Goal: Complete application form: Complete application form

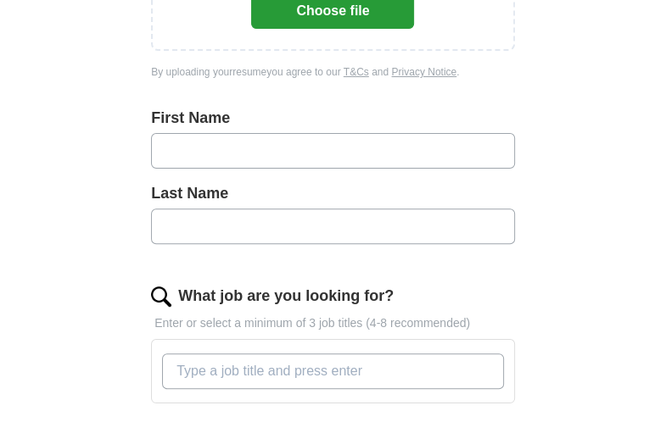
scroll to position [373, 0]
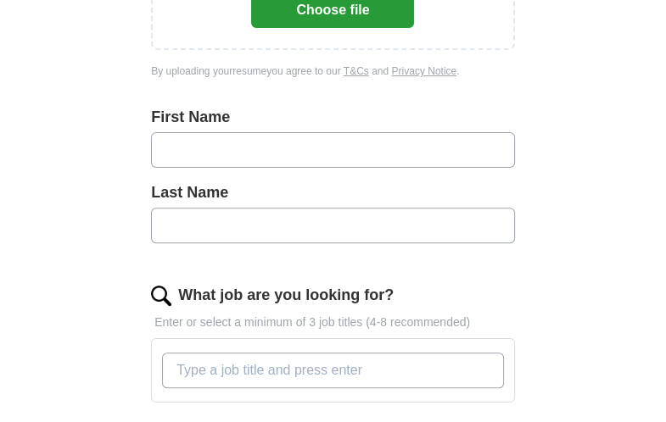
click at [302, 153] on input "text" at bounding box center [333, 150] width 364 height 36
type input "******"
type input "********"
click at [278, 374] on input "What job are you looking for?" at bounding box center [333, 371] width 342 height 36
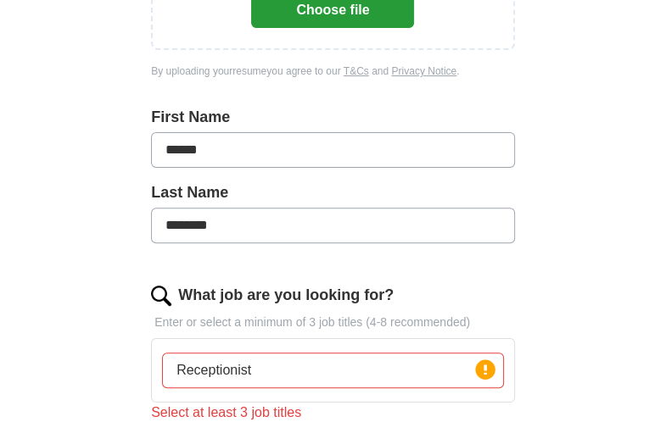
click at [556, 376] on div "Let ApplyIQ do the hard work of searching and applying for jobs. Just tell us w…" at bounding box center [333, 282] width 488 height 1017
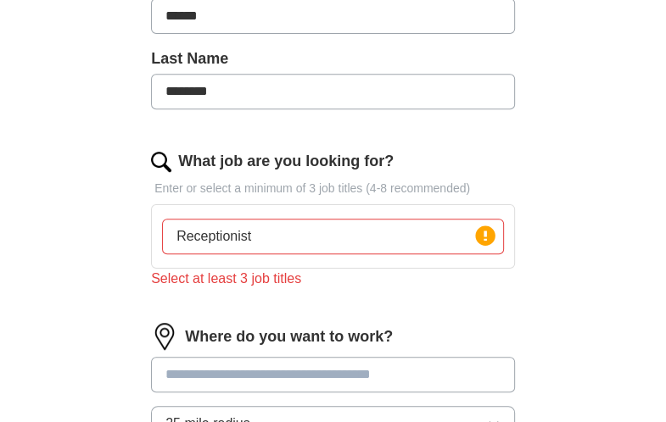
scroll to position [509, 0]
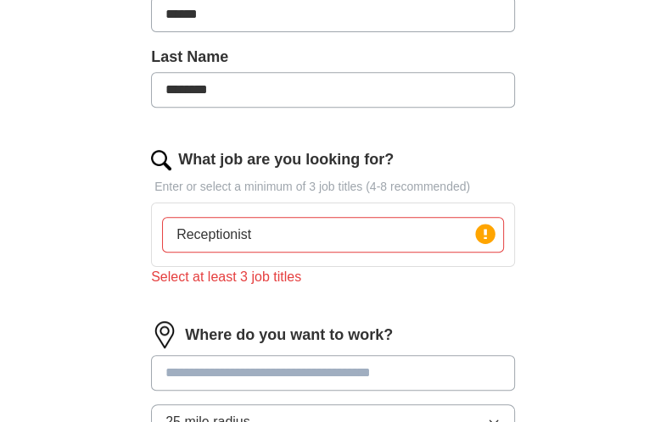
click at [297, 231] on input "Receptionist" at bounding box center [333, 235] width 342 height 36
type input "Receptionist, CNA, Crew member"
click at [292, 360] on input at bounding box center [333, 373] width 364 height 36
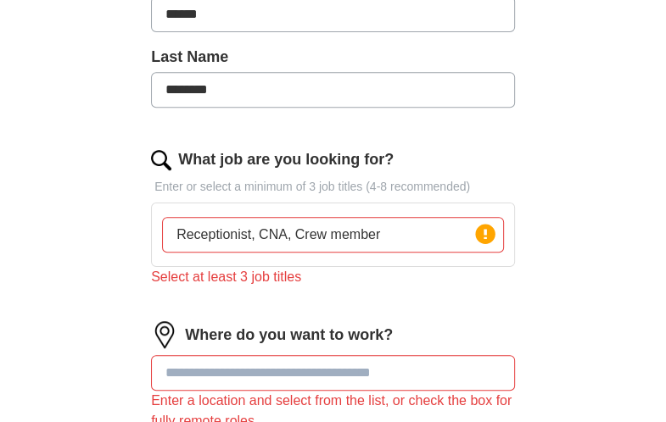
click at [332, 274] on div "Select at least 3 job titles" at bounding box center [333, 277] width 364 height 20
click at [247, 371] on input at bounding box center [333, 373] width 364 height 36
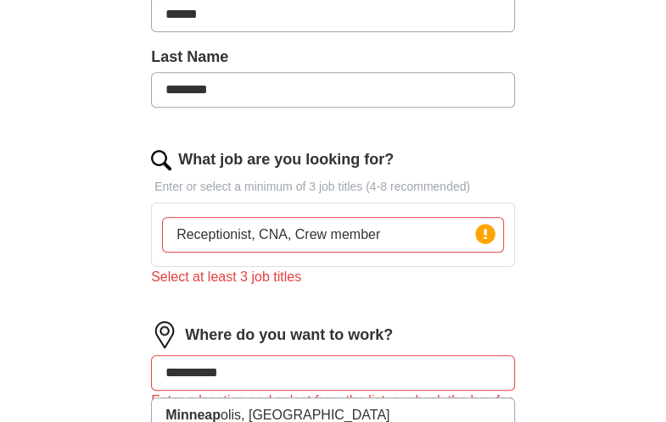
type input "**********"
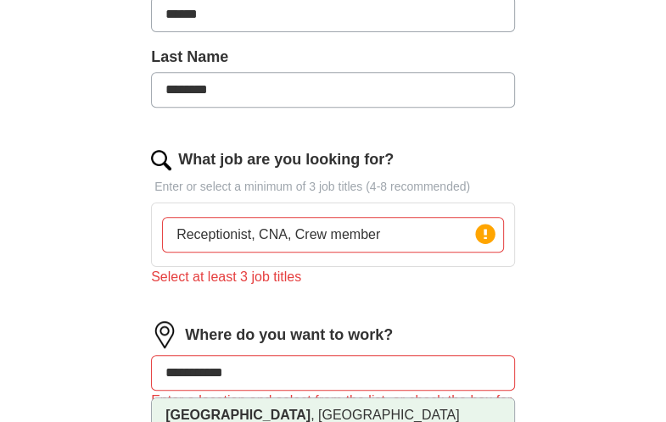
click at [248, 408] on li "[GEOGRAPHIC_DATA] , [GEOGRAPHIC_DATA]" at bounding box center [333, 416] width 362 height 35
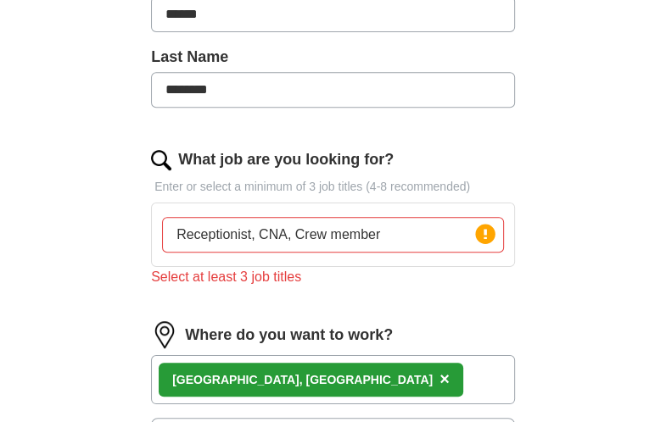
click at [85, 349] on div "ApplyIQ Let ApplyIQ do the hard work of searching and applying for jobs. Just t…" at bounding box center [333, 105] width 651 height 1125
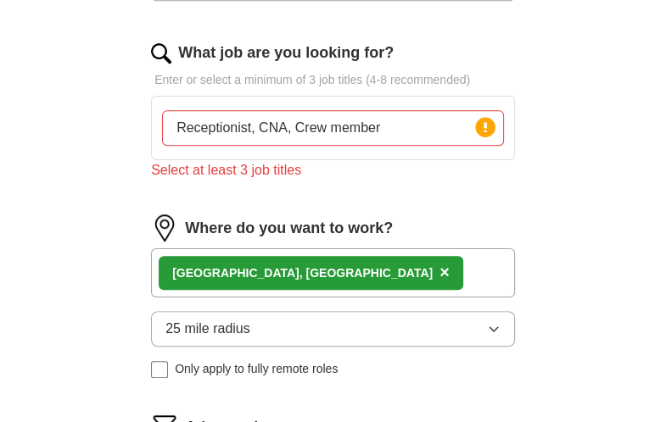
scroll to position [644, 0]
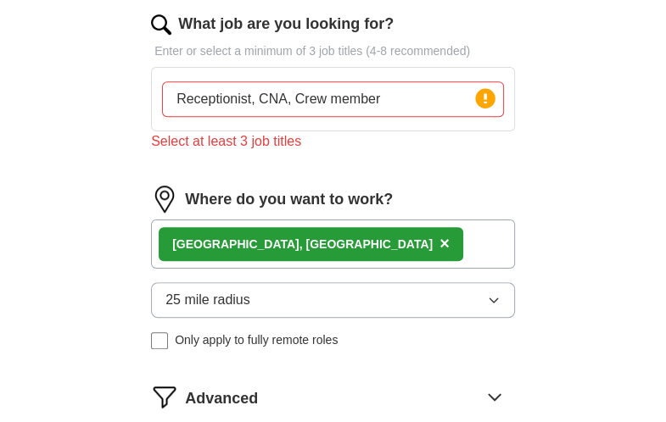
click at [319, 246] on div "[GEOGRAPHIC_DATA] , [GEOGRAPHIC_DATA] ×" at bounding box center [333, 244] width 364 height 49
click at [351, 235] on div "[GEOGRAPHIC_DATA] , [GEOGRAPHIC_DATA] ×" at bounding box center [333, 244] width 364 height 49
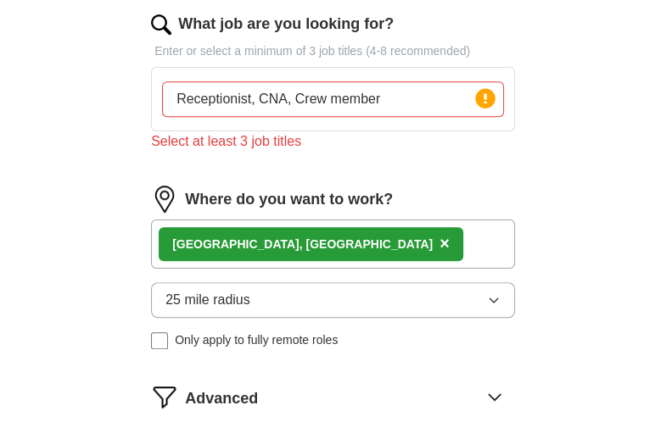
click at [351, 235] on div "[GEOGRAPHIC_DATA] , [GEOGRAPHIC_DATA] ×" at bounding box center [333, 244] width 364 height 49
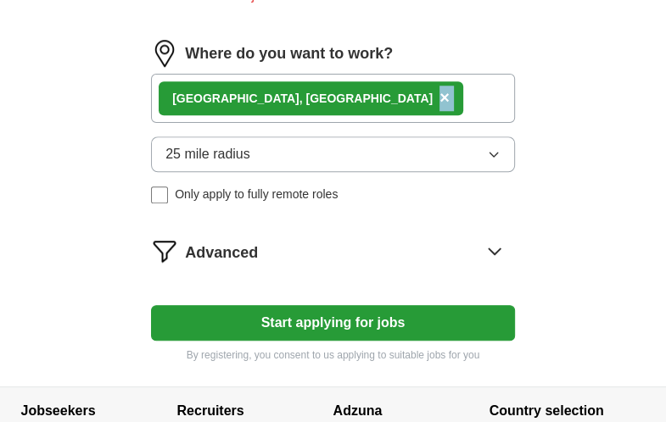
scroll to position [787, 0]
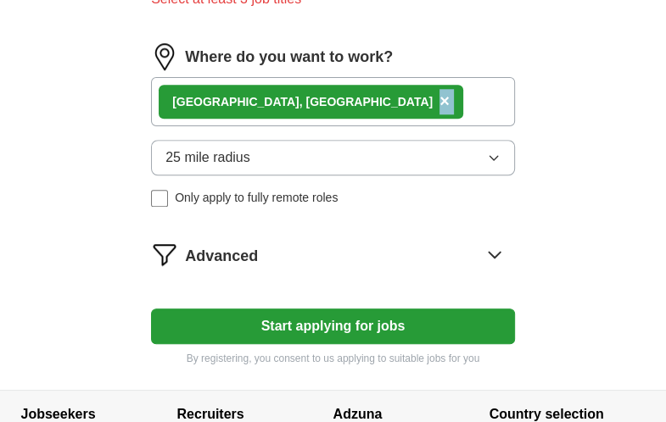
click at [399, 159] on button "25 mile radius" at bounding box center [333, 158] width 364 height 36
click at [261, 143] on button "25 mile radius" at bounding box center [333, 158] width 364 height 36
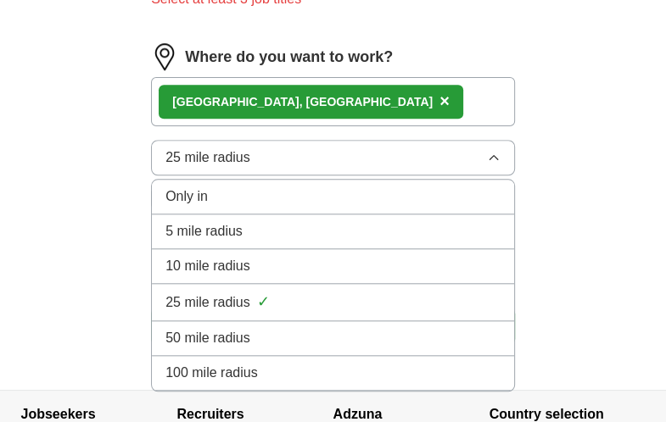
click at [260, 249] on li "10 mile radius" at bounding box center [333, 266] width 362 height 35
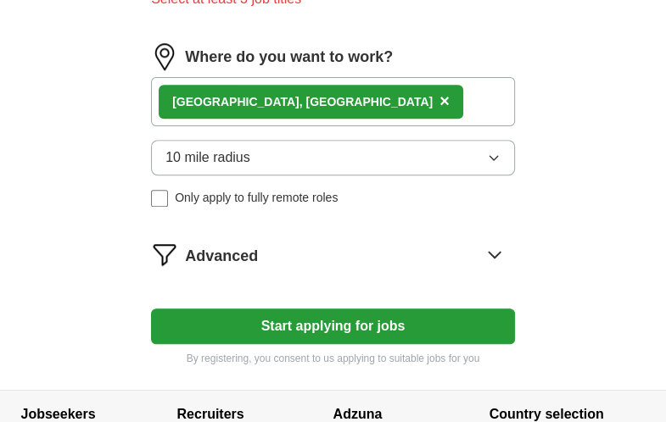
click at [492, 254] on icon at bounding box center [494, 254] width 27 height 27
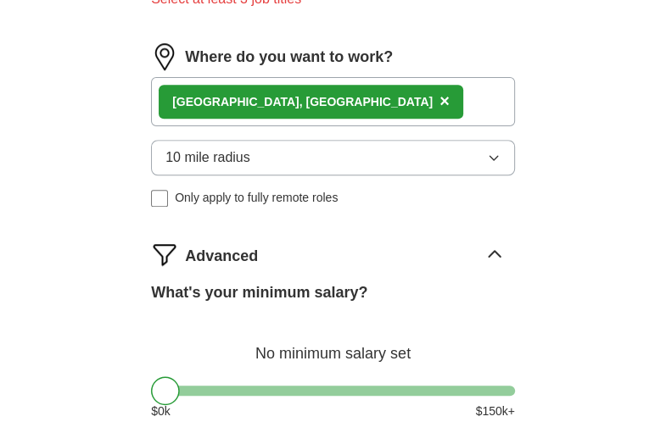
click at [153, 313] on div "What's your minimum salary? No minimum salary set $ 0 k $ 150 k+" at bounding box center [333, 357] width 364 height 153
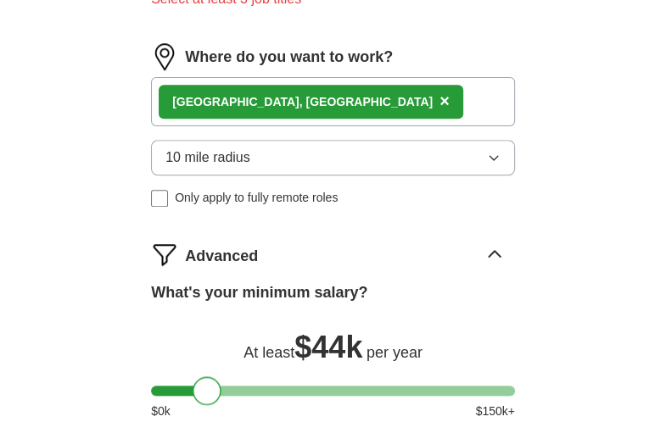
click at [207, 388] on div at bounding box center [333, 391] width 364 height 10
click at [187, 388] on div at bounding box center [333, 391] width 364 height 10
click at [173, 387] on div at bounding box center [187, 390] width 29 height 29
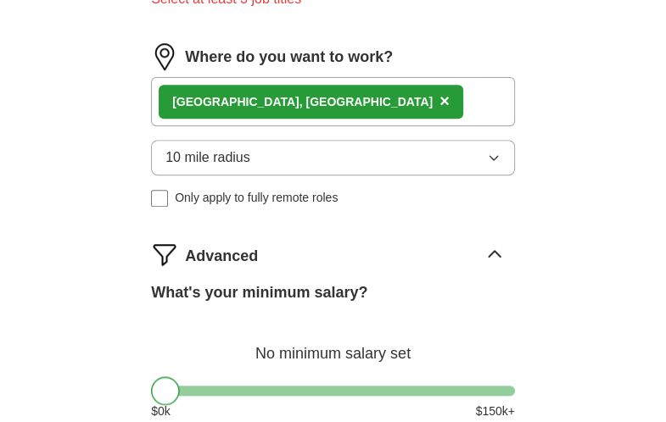
click at [166, 387] on div at bounding box center [333, 391] width 364 height 10
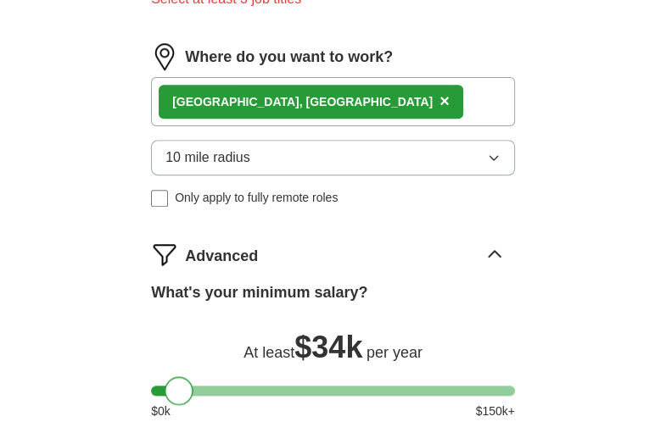
click at [180, 389] on div at bounding box center [333, 391] width 364 height 10
click at [166, 389] on div at bounding box center [178, 390] width 29 height 29
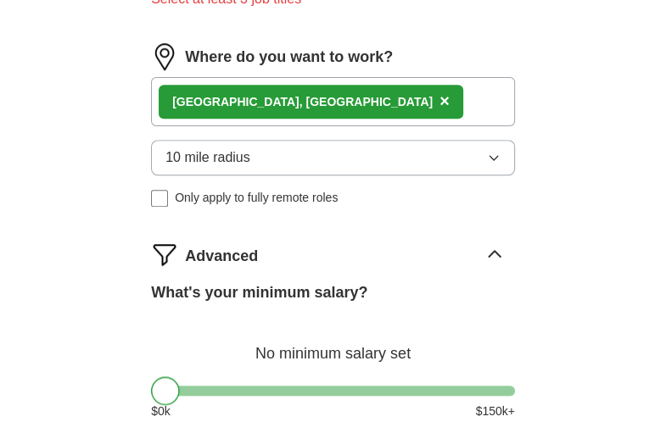
click at [164, 387] on div at bounding box center [333, 391] width 364 height 10
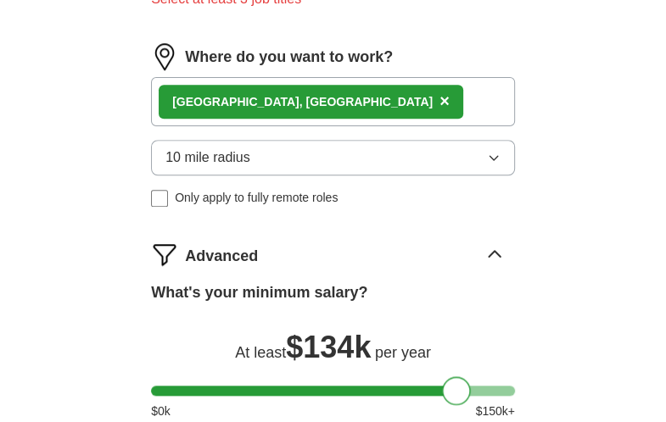
click at [457, 387] on div at bounding box center [333, 391] width 364 height 10
click at [153, 393] on div "What's your minimum salary? At least $ 134k per year $ 0 k $ 150 k+" at bounding box center [333, 357] width 364 height 153
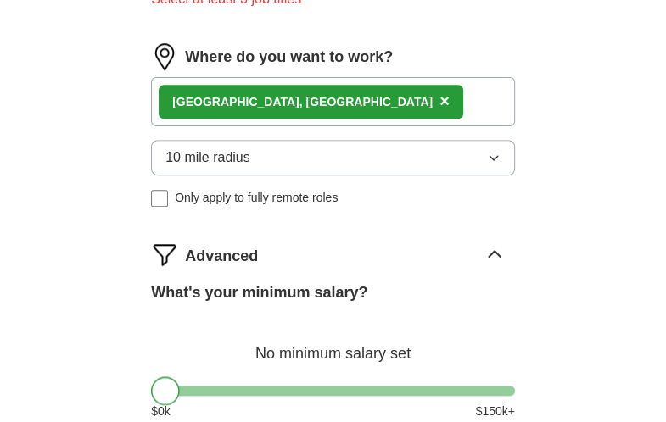
click at [156, 387] on div at bounding box center [333, 391] width 364 height 10
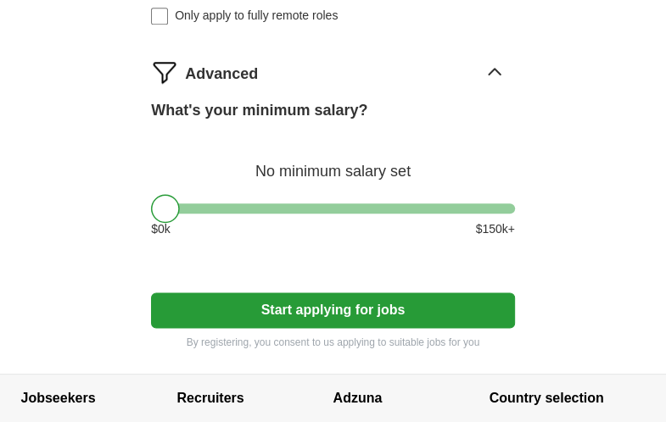
scroll to position [1024, 0]
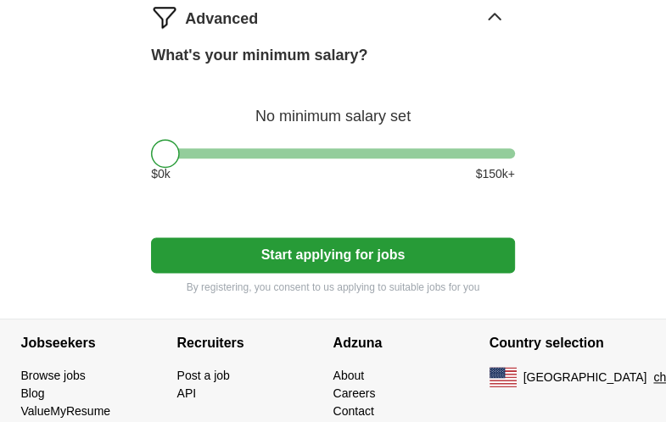
click at [287, 256] on button "Start applying for jobs" at bounding box center [333, 255] width 364 height 36
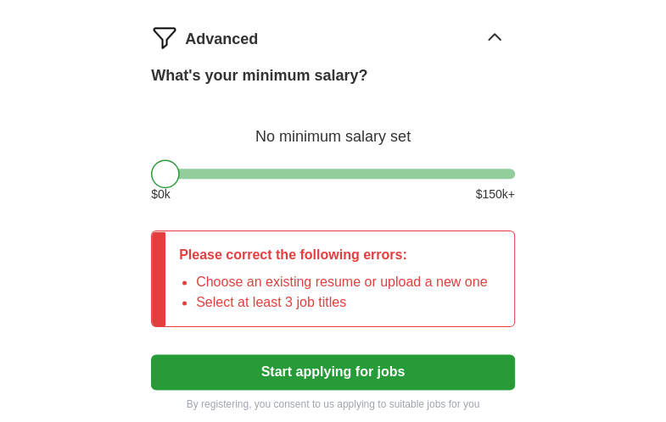
scroll to position [1045, 0]
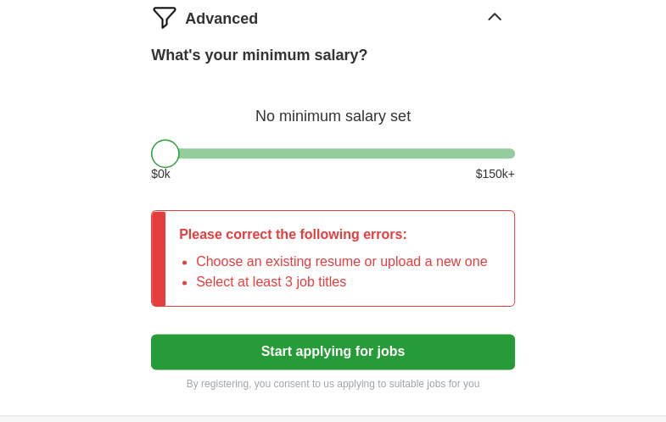
click at [295, 347] on button "Start applying for jobs" at bounding box center [333, 352] width 364 height 36
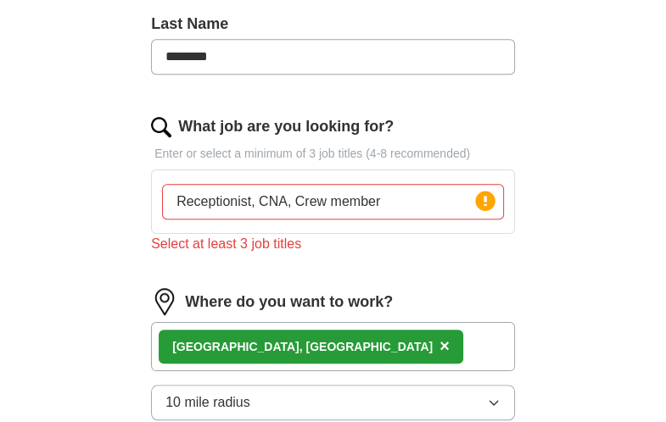
scroll to position [536, 0]
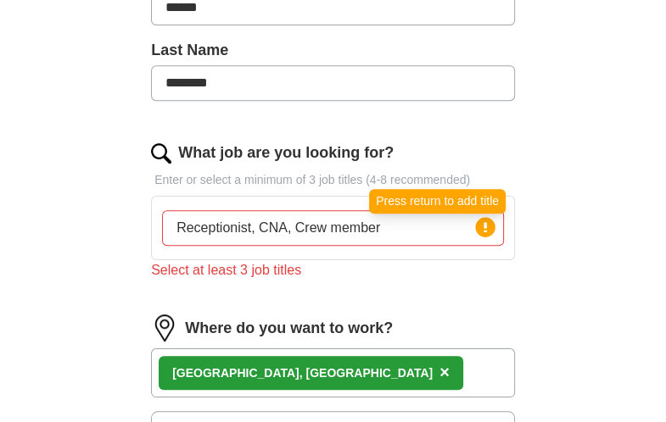
click at [485, 228] on icon at bounding box center [484, 227] width 3 height 10
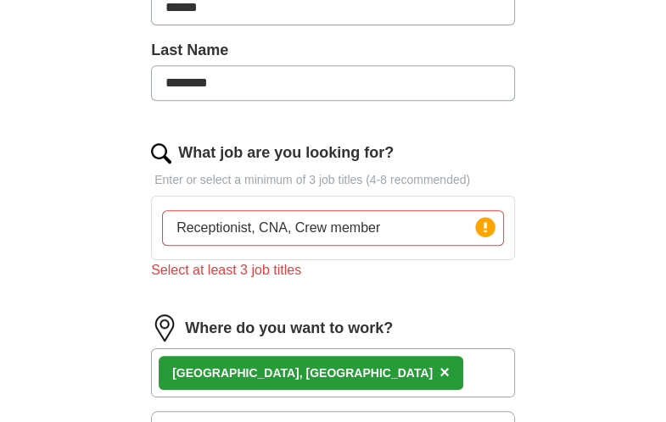
click at [485, 228] on icon at bounding box center [484, 227] width 3 height 10
click at [288, 227] on input "Receptionist, CNA, Crew member" at bounding box center [333, 228] width 342 height 36
type input "Receptionist CNA Crew member"
click at [116, 109] on div "Let ApplyIQ do the hard work of searching and applying for jobs. Just tell us w…" at bounding box center [333, 267] width 488 height 1313
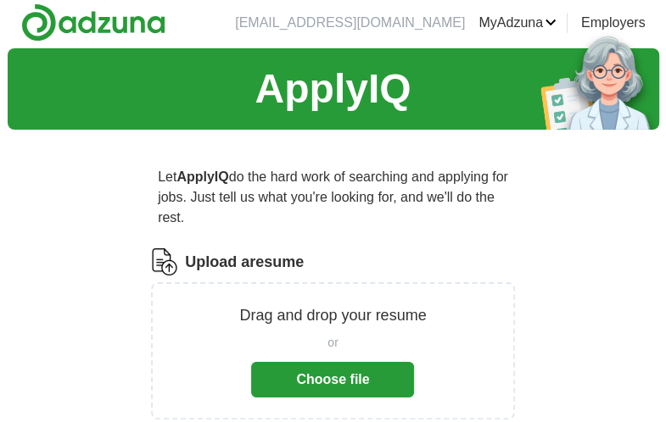
scroll to position [0, 0]
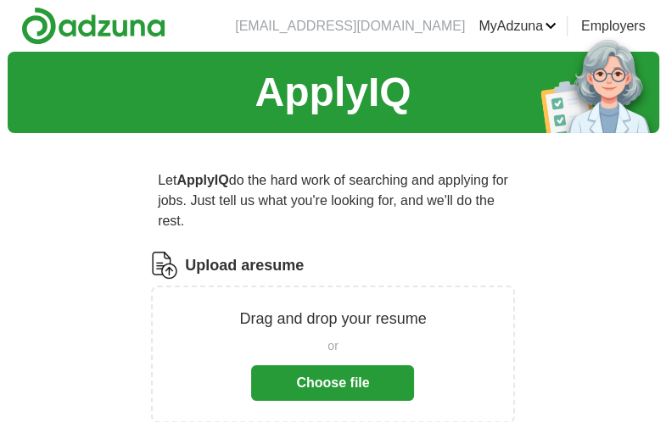
click at [631, 24] on link "Employers" at bounding box center [613, 26] width 64 height 20
